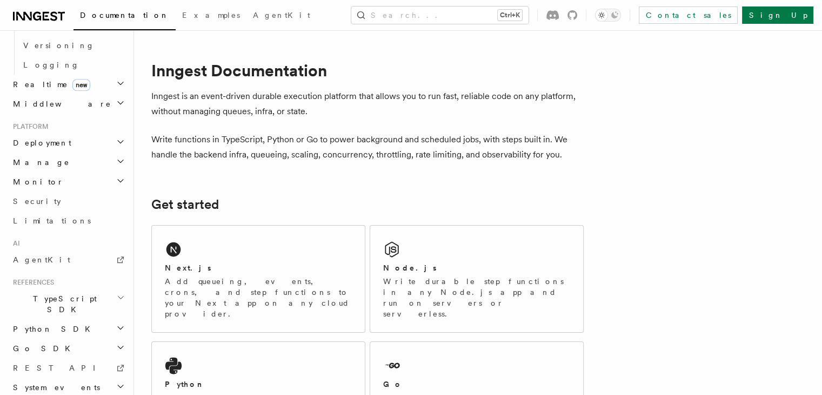
scroll to position [378, 0]
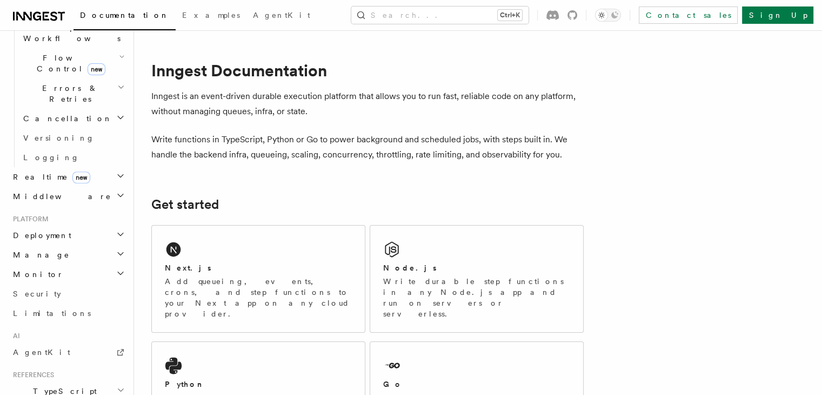
click at [82, 225] on h2 "Deployment" at bounding box center [68, 234] width 118 height 19
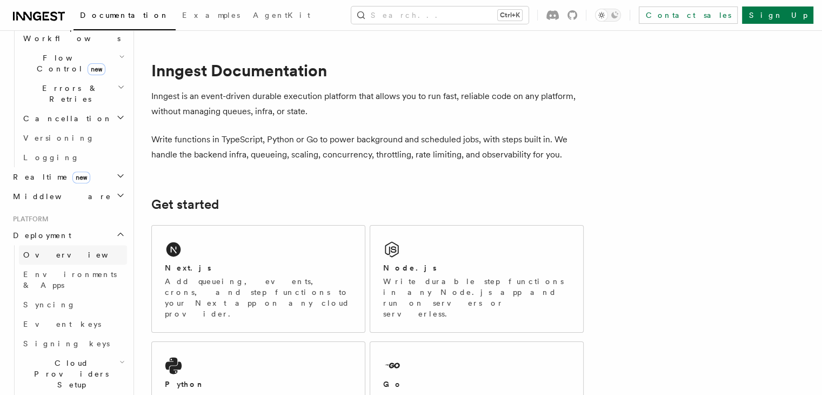
click at [64, 245] on link "Overview" at bounding box center [73, 254] width 108 height 19
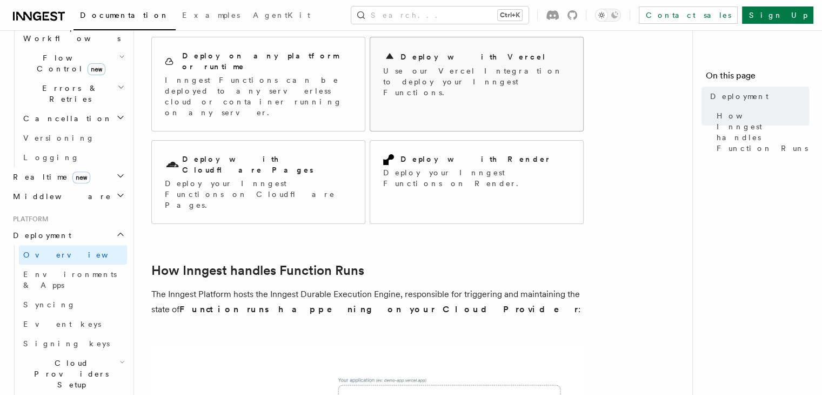
scroll to position [64, 0]
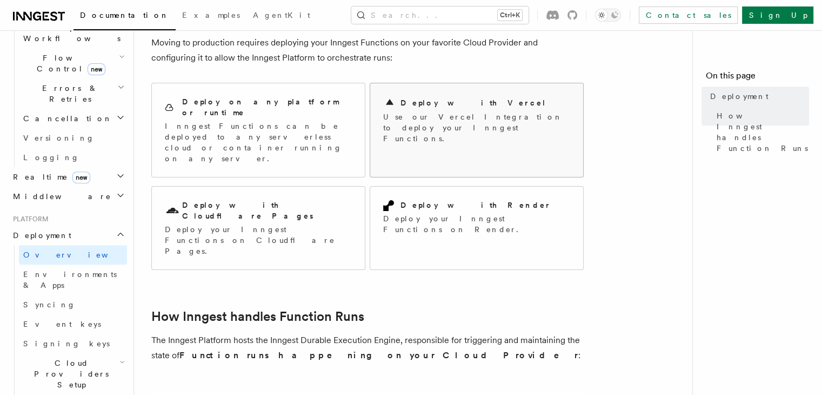
click at [461, 130] on p "Use our Vercel Integration to deploy your Inngest Functions." at bounding box center [476, 127] width 187 height 32
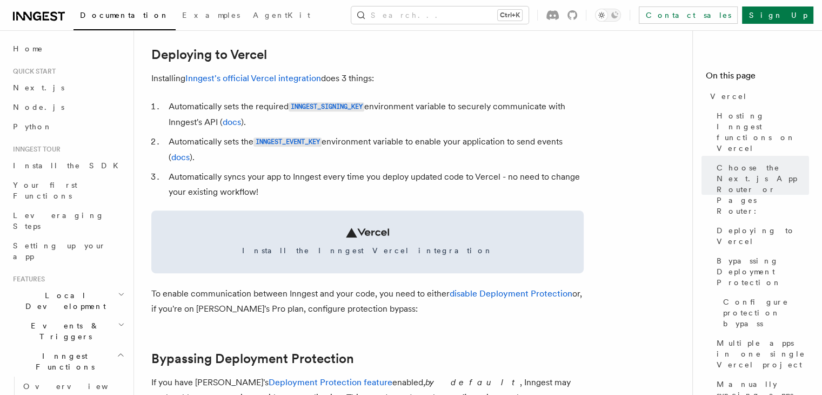
scroll to position [497, 0]
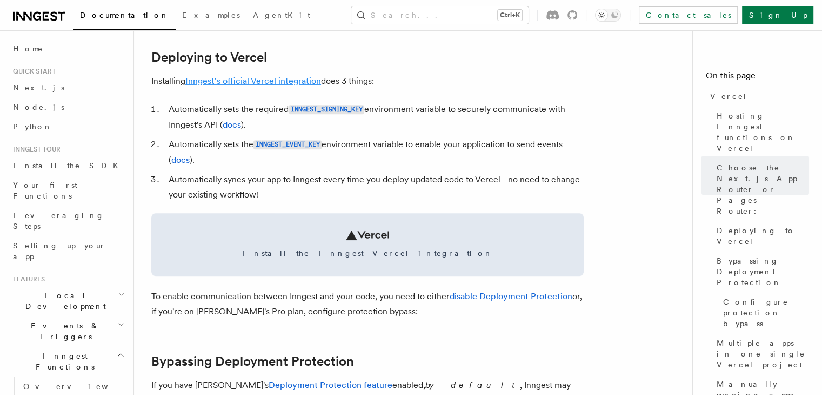
click at [252, 83] on link "Inngest's official Vercel integration" at bounding box center [253, 81] width 136 height 10
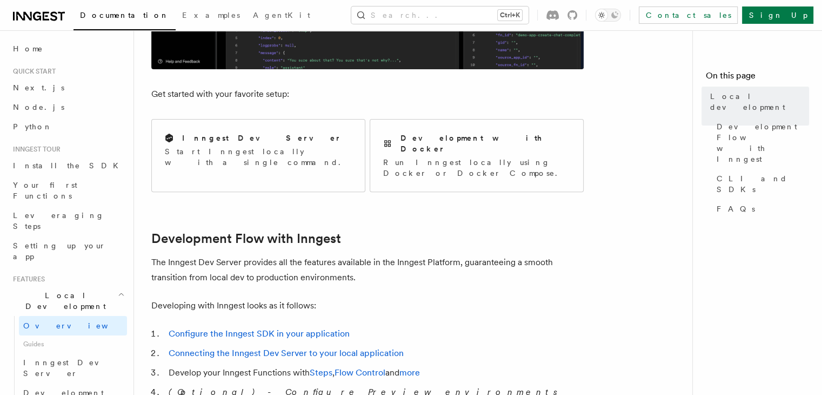
scroll to position [379, 0]
click at [320, 146] on div "Inngest Dev Server Start Inngest locally with a single command." at bounding box center [258, 150] width 213 height 61
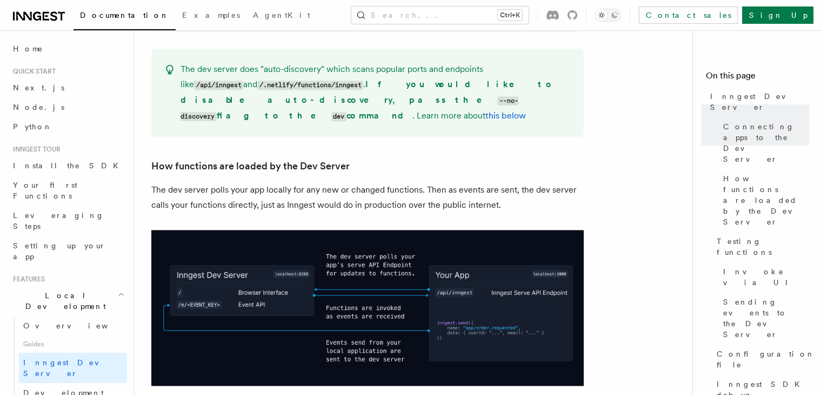
scroll to position [1304, 0]
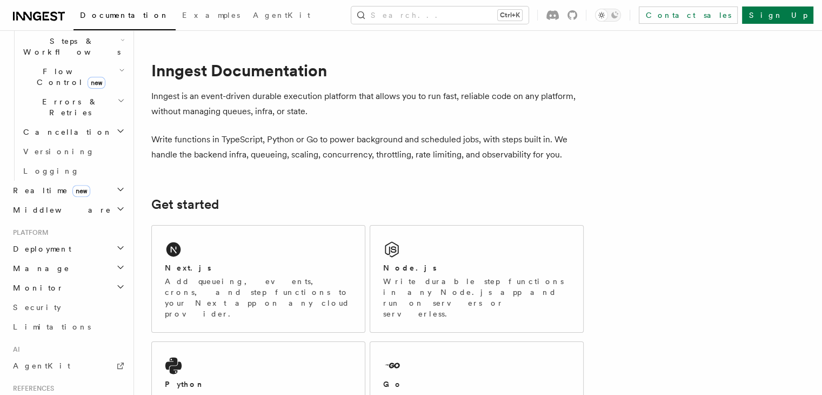
scroll to position [350, 0]
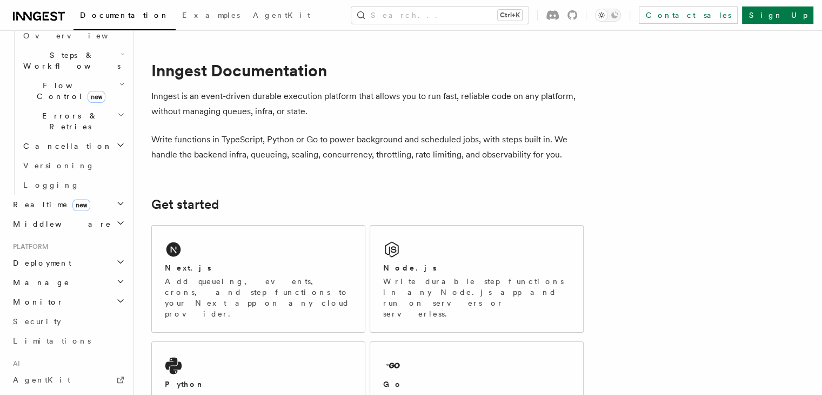
click at [72, 253] on h2 "Deployment" at bounding box center [68, 262] width 118 height 19
click at [69, 272] on link "Overview" at bounding box center [73, 281] width 108 height 19
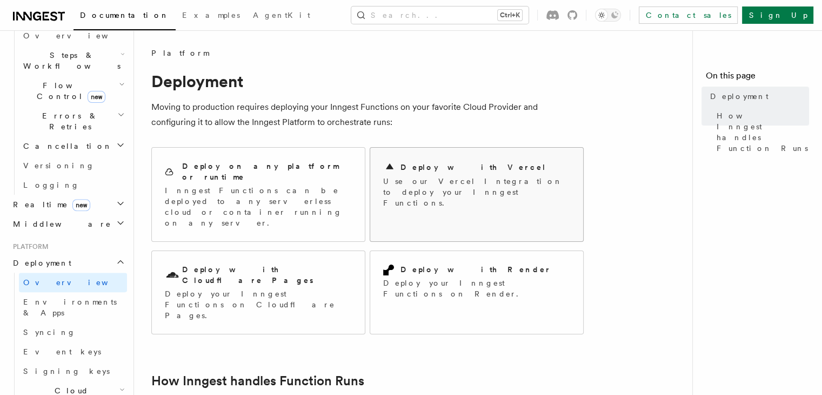
click at [374, 198] on div "Deploy with Vercel Use our Vercel Integration to deploy your Inngest Functions." at bounding box center [476, 185] width 213 height 74
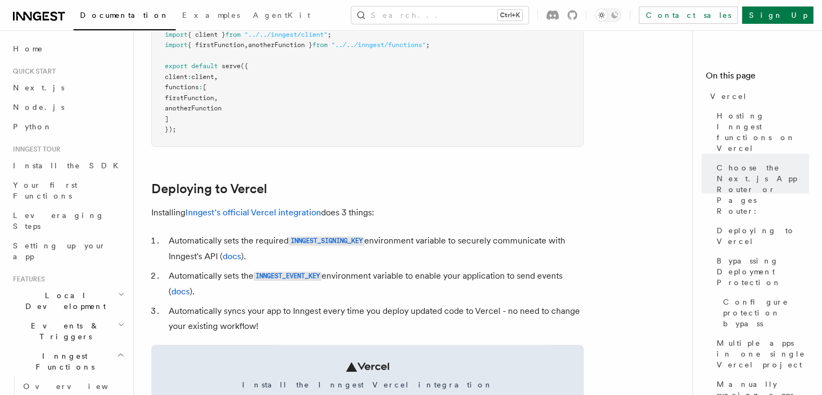
scroll to position [364, 0]
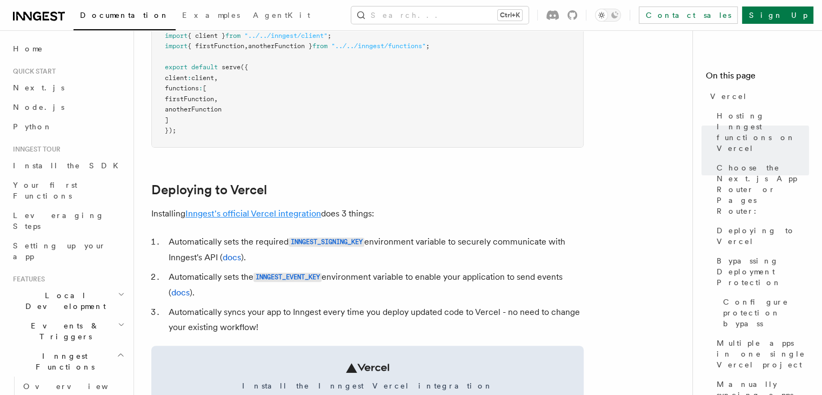
click at [302, 213] on link "Inngest's official Vercel integration" at bounding box center [253, 213] width 136 height 10
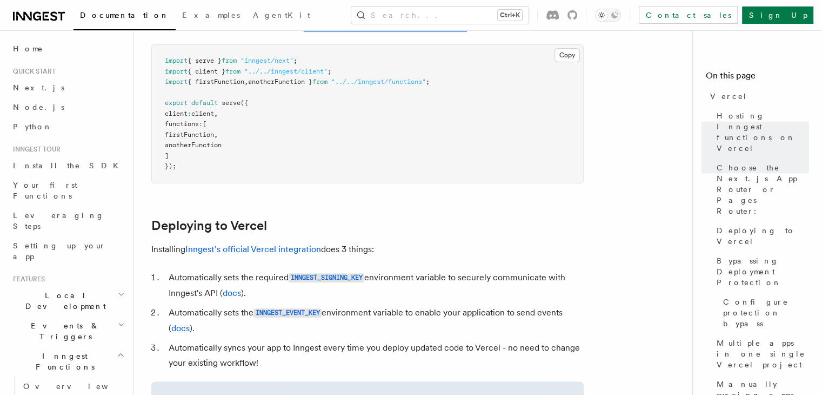
scroll to position [415, 0]
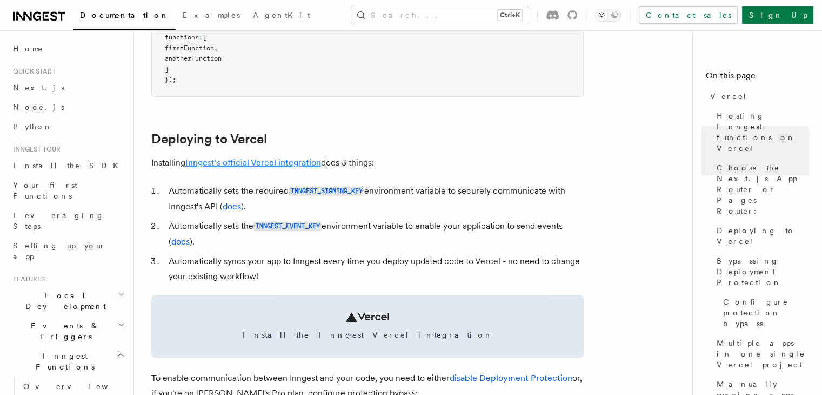
click at [268, 161] on link "Inngest's official Vercel integration" at bounding box center [253, 162] width 136 height 10
